Goal: Task Accomplishment & Management: Use online tool/utility

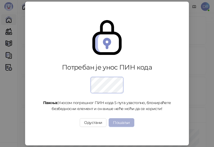
click at [122, 124] on button "Пошаљи" at bounding box center [120, 122] width 25 height 9
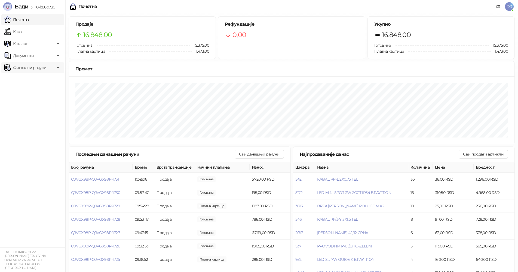
click at [27, 67] on span "Фискални рачуни" at bounding box center [29, 67] width 33 height 11
click at [29, 77] on link "Издати рачуни" at bounding box center [25, 79] width 37 height 11
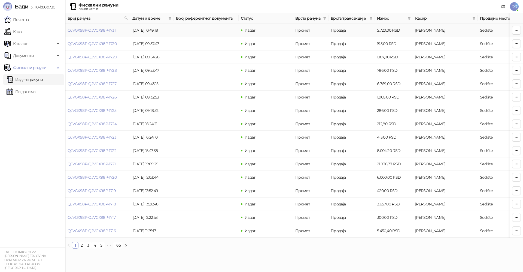
click at [213, 31] on td "Продаја" at bounding box center [352, 30] width 46 height 13
click at [213, 28] on td "5.720,00 RSD" at bounding box center [394, 30] width 38 height 13
click at [213, 30] on icon "button" at bounding box center [516, 30] width 4 height 4
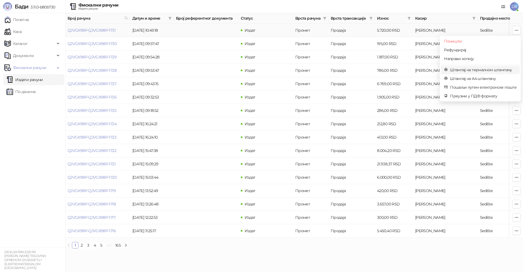
click at [213, 71] on span "Штампај на термалном штампачу" at bounding box center [483, 70] width 66 height 6
